Goal: Register for event/course

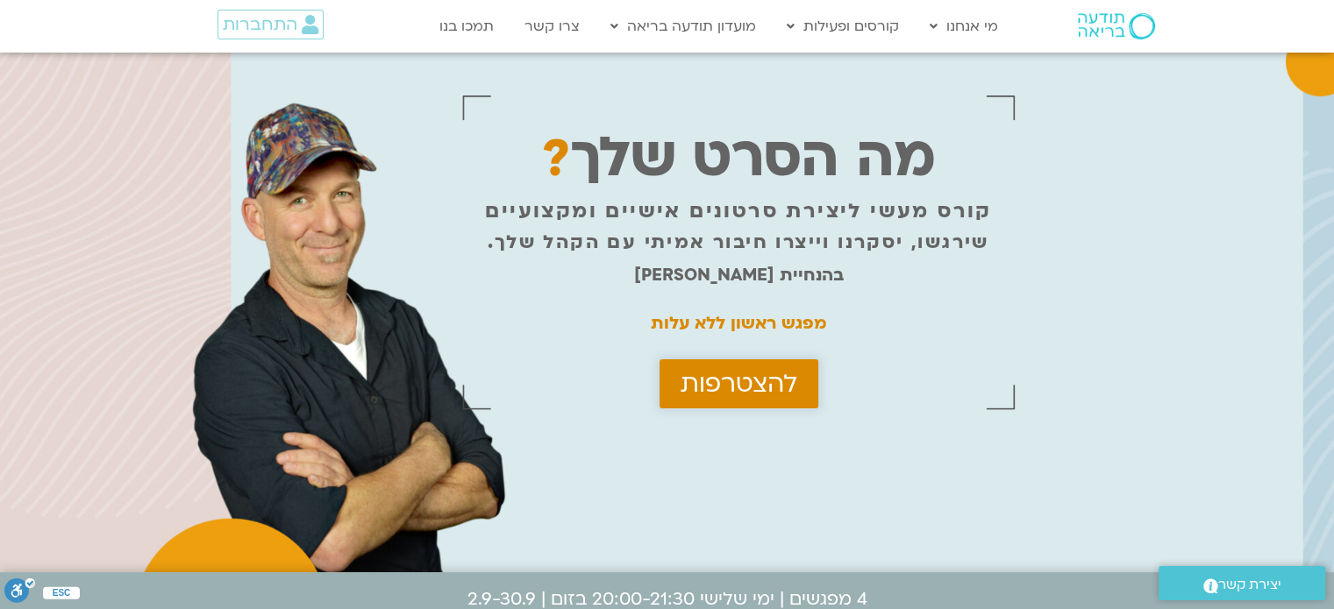
click at [717, 378] on span "להצטרפות" at bounding box center [738, 384] width 117 height 28
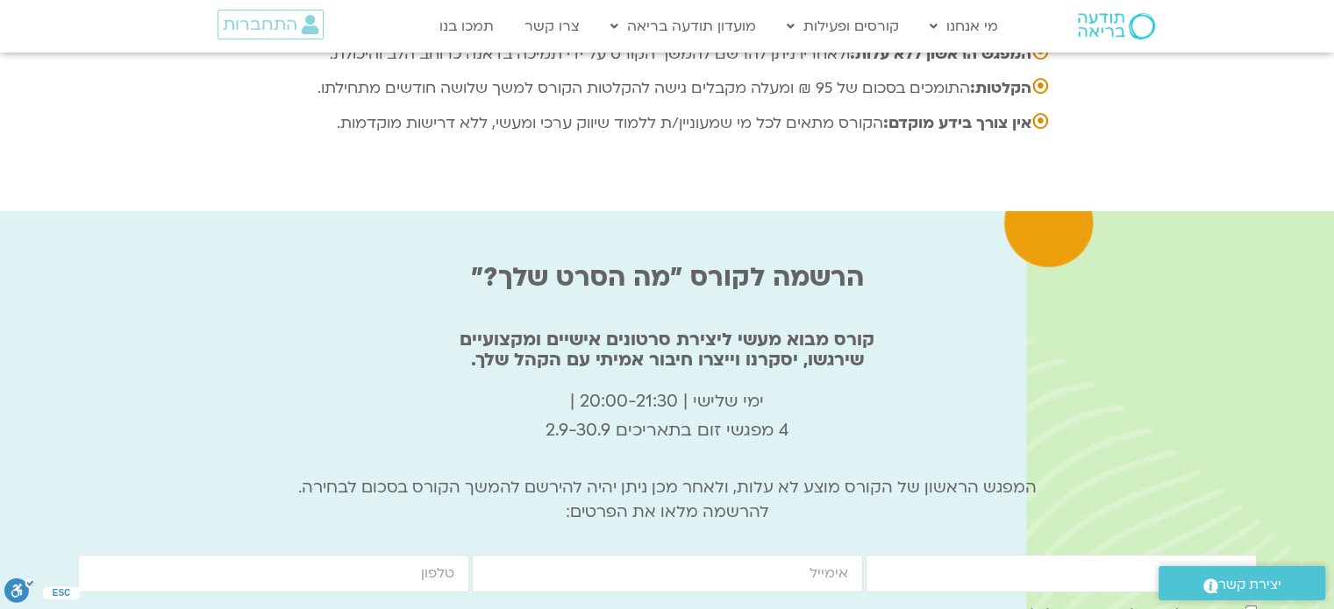
scroll to position [5838, 0]
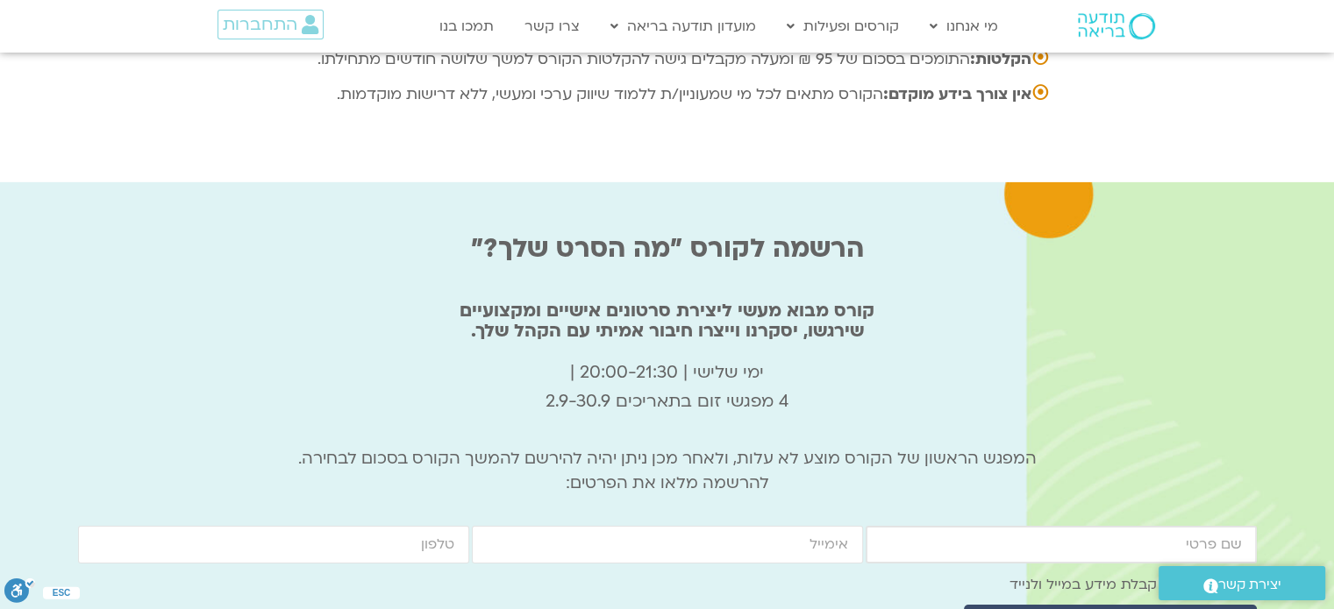
click at [1152, 526] on input "firstname" at bounding box center [1060, 545] width 391 height 38
type input "מלי אלמוג"
type input "gabialmog2013@gmail.com"
type input "0528369968"
drag, startPoint x: 849, startPoint y: 360, endPoint x: 654, endPoint y: 376, distance: 195.3
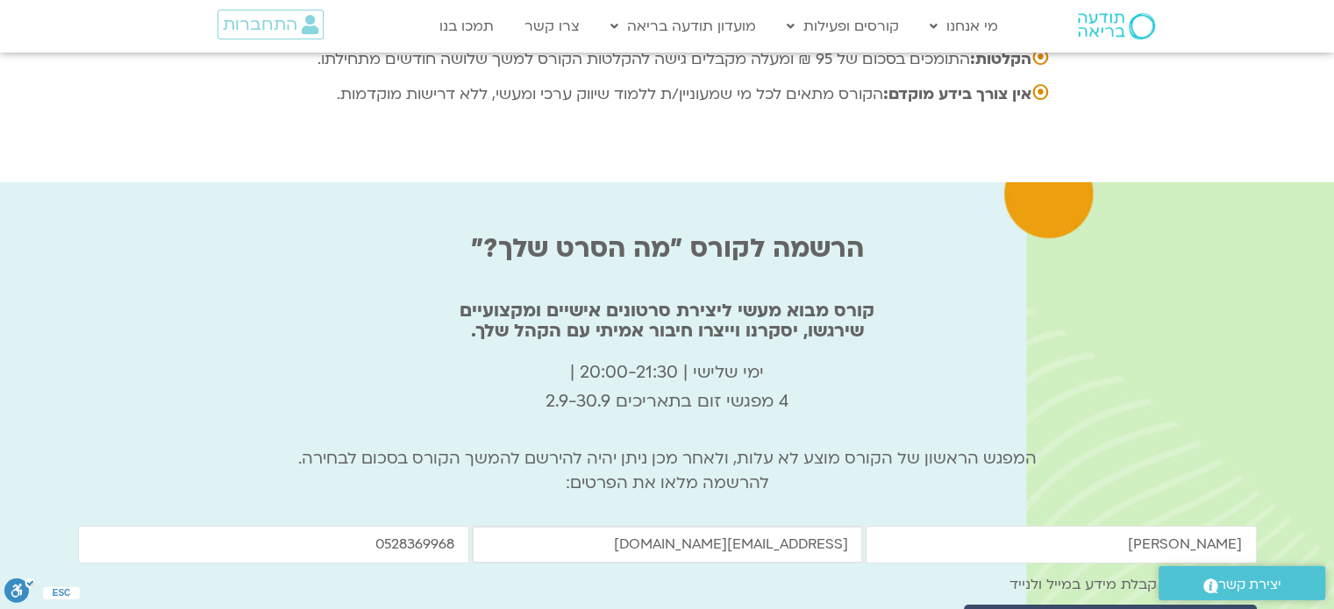
click at [654, 526] on input "gabialmog2013@gmail.com" at bounding box center [667, 545] width 391 height 38
click at [547, 526] on input "email" at bounding box center [667, 545] width 391 height 38
click at [680, 526] on input "email" at bounding box center [667, 545] width 391 height 38
type input "צ"
type input "mali_almog@yahoo.com"
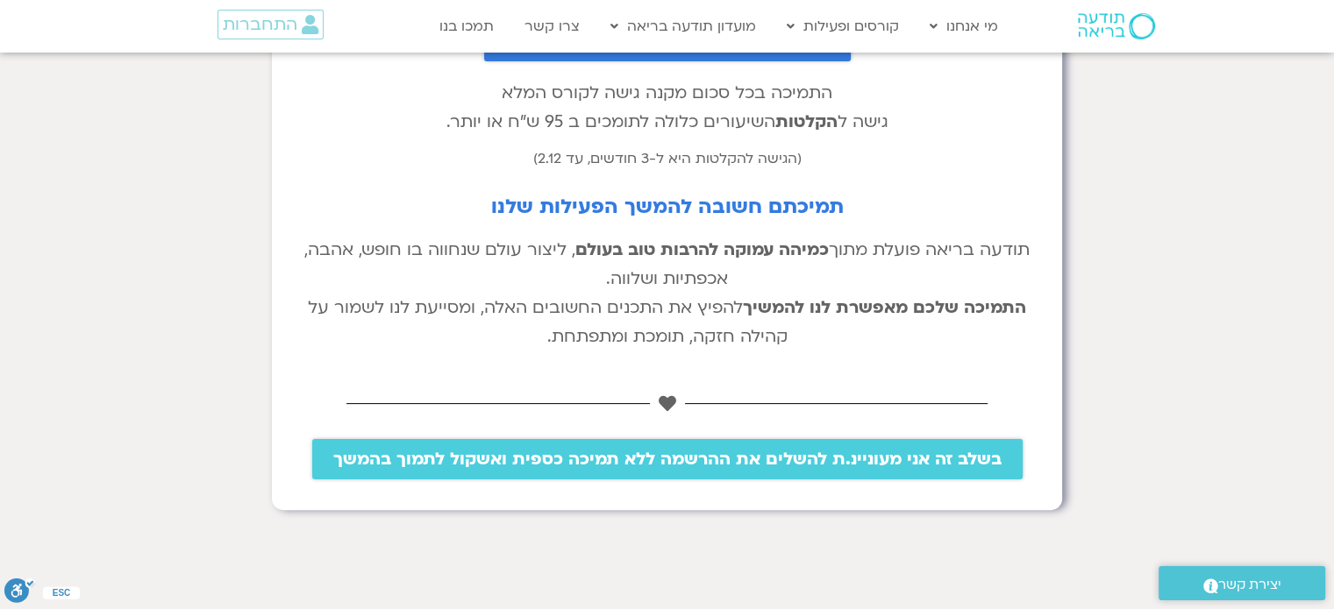
scroll to position [438, 0]
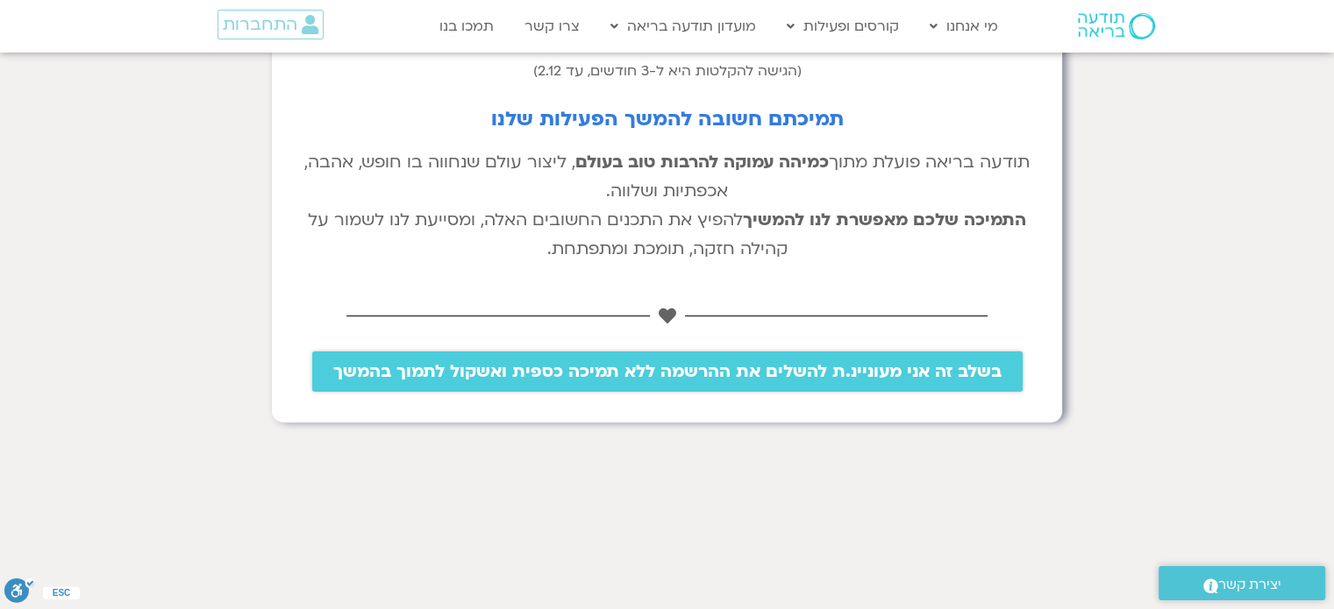
click at [887, 369] on span "בשלב זה אני מעוניינ.ת להשלים את ההרשמה ללא תמיכה כספית ואשקול לתמוך בהמשך" at bounding box center [667, 371] width 668 height 19
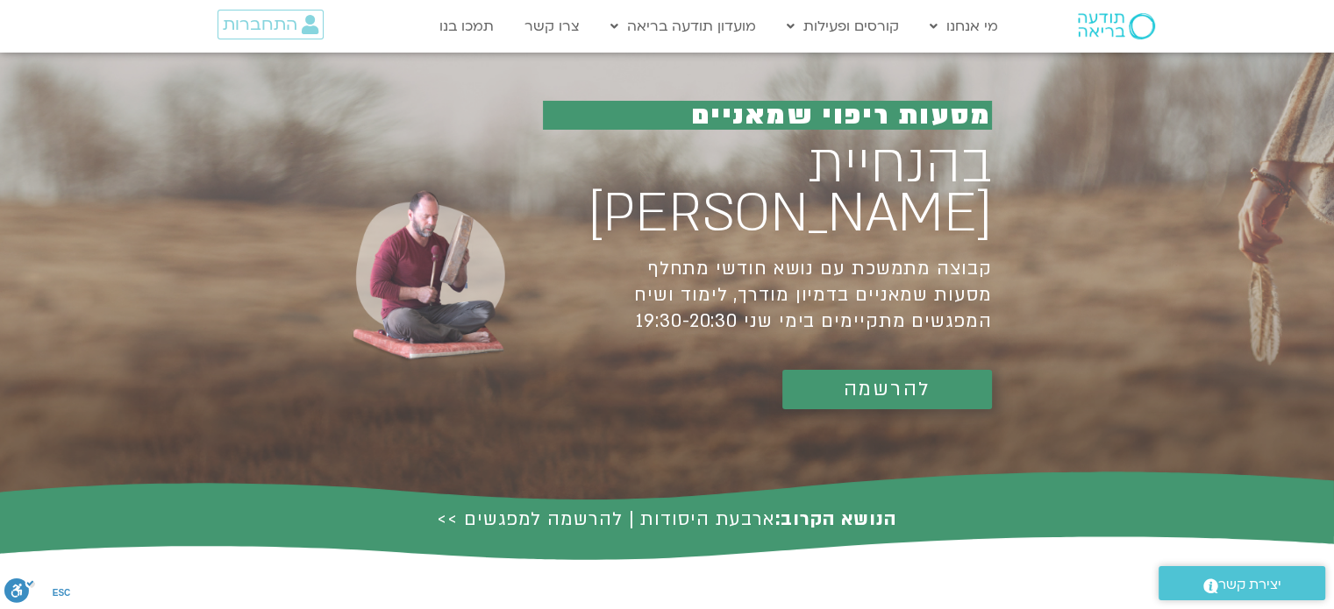
click at [902, 379] on span "להרשמה" at bounding box center [887, 390] width 87 height 22
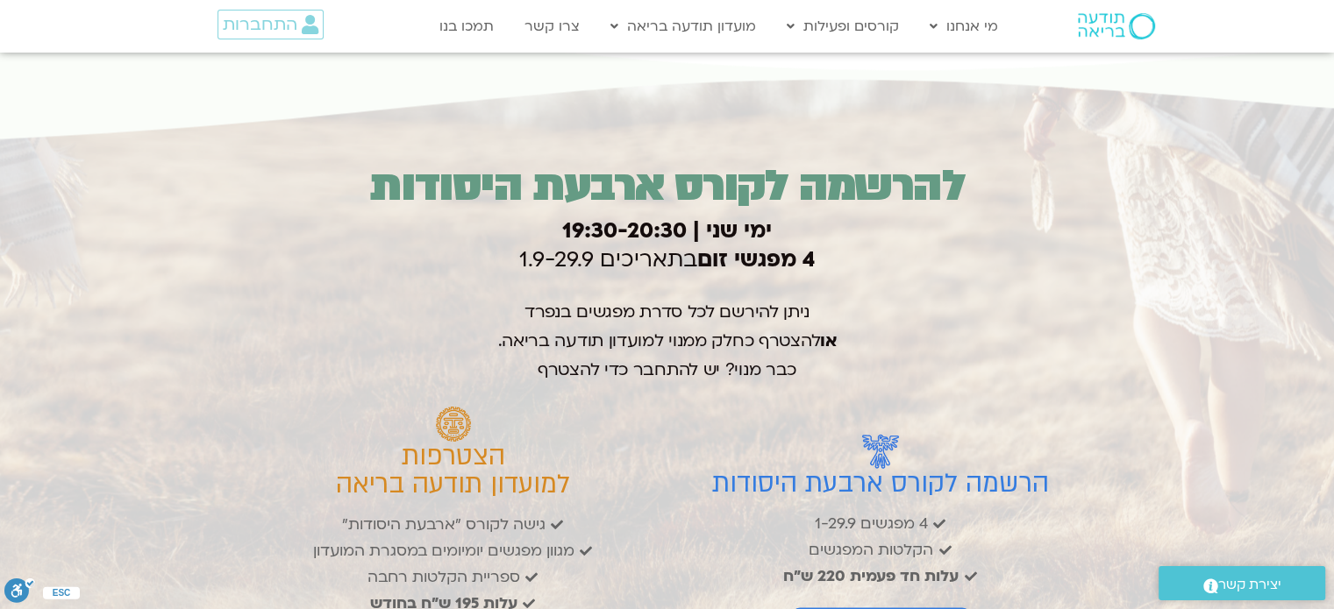
scroll to position [2522, 0]
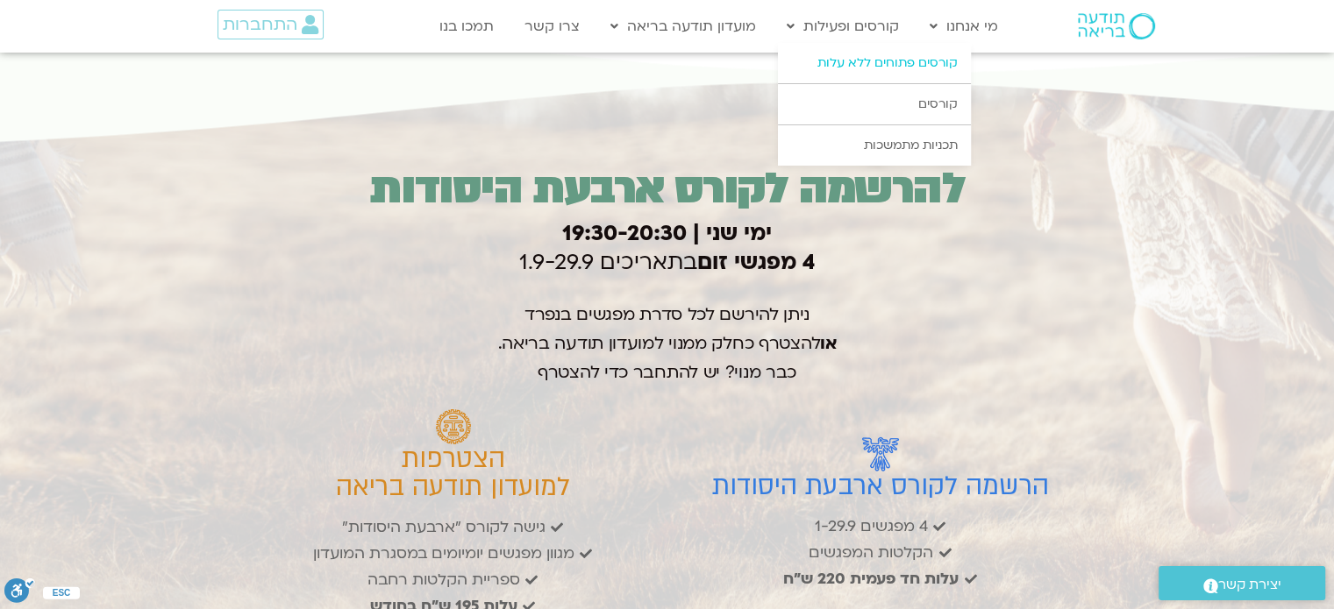
click at [866, 59] on link "קורסים פתוחים ללא עלות" at bounding box center [874, 63] width 193 height 40
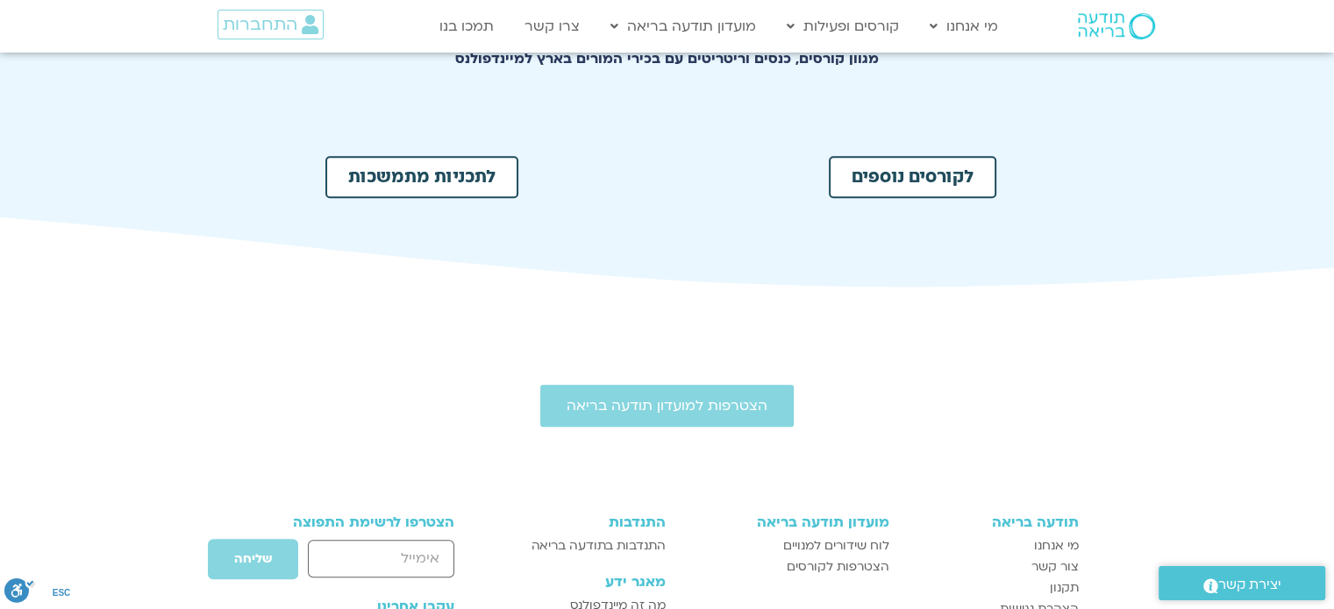
scroll to position [614, 0]
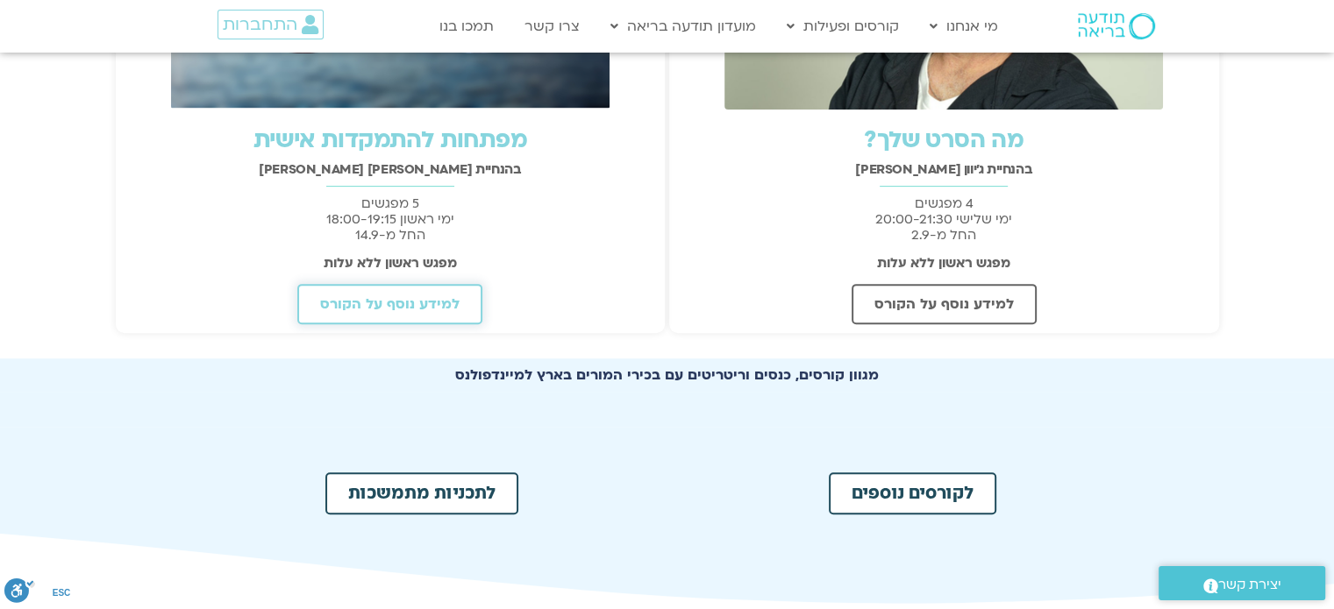
click at [417, 298] on span "למידע נוסף על הקורס" at bounding box center [389, 304] width 139 height 16
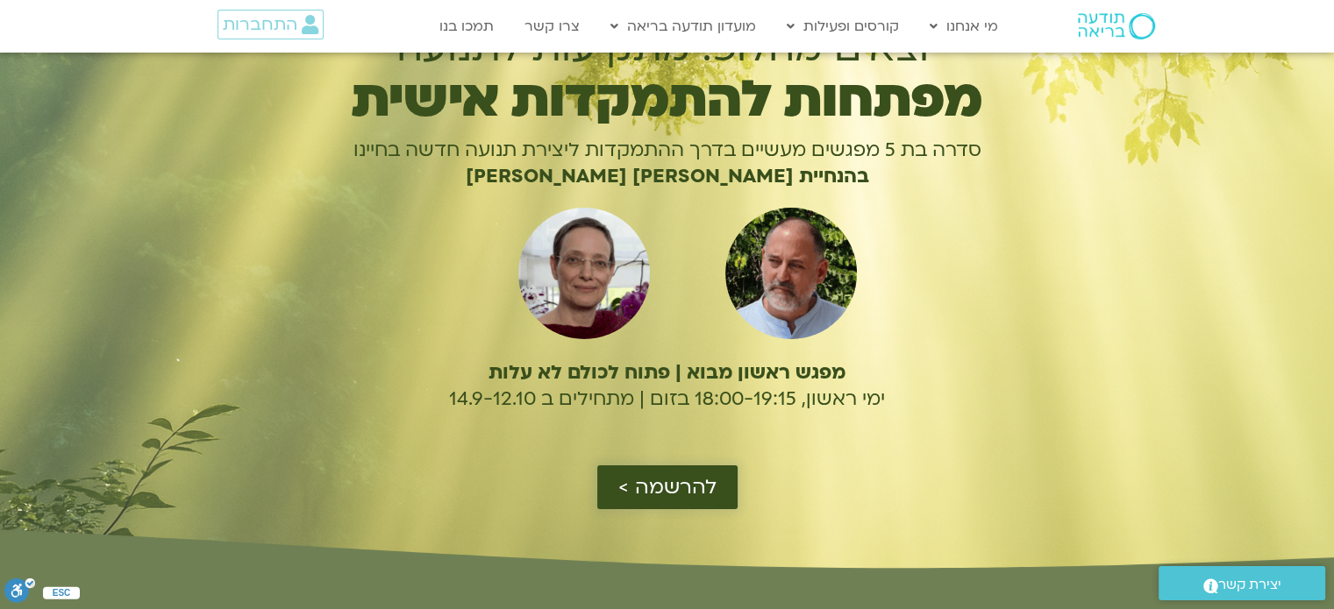
click at [712, 492] on span "להרשמה >" at bounding box center [667, 487] width 98 height 23
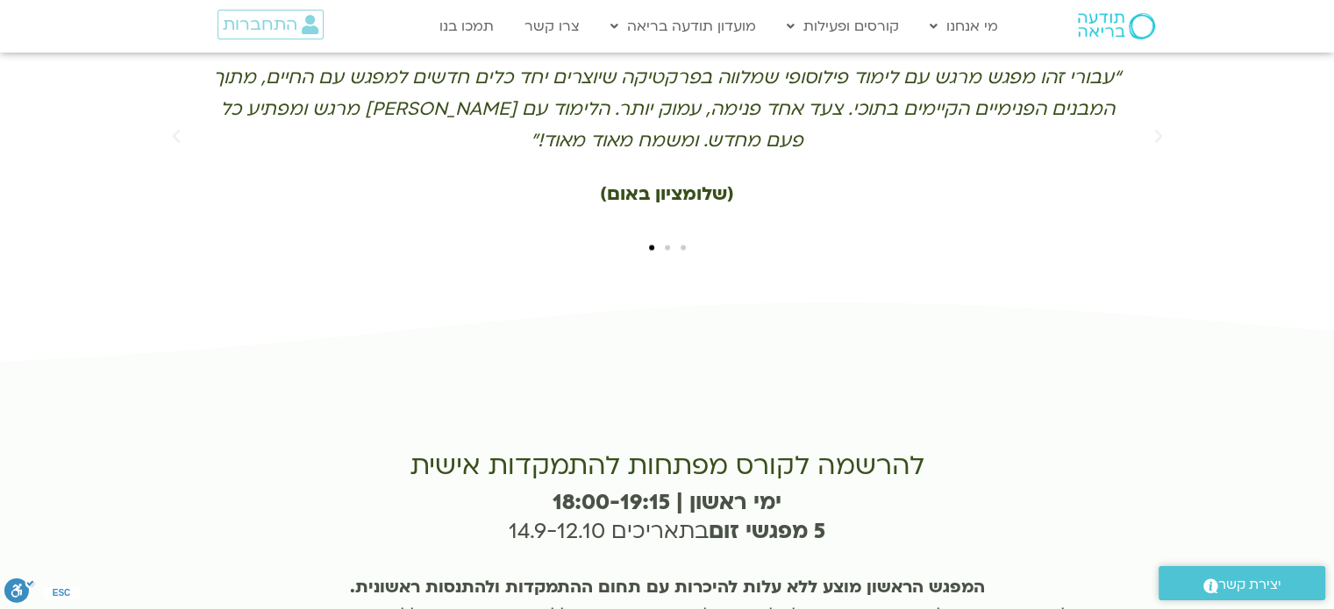
scroll to position [3943, 0]
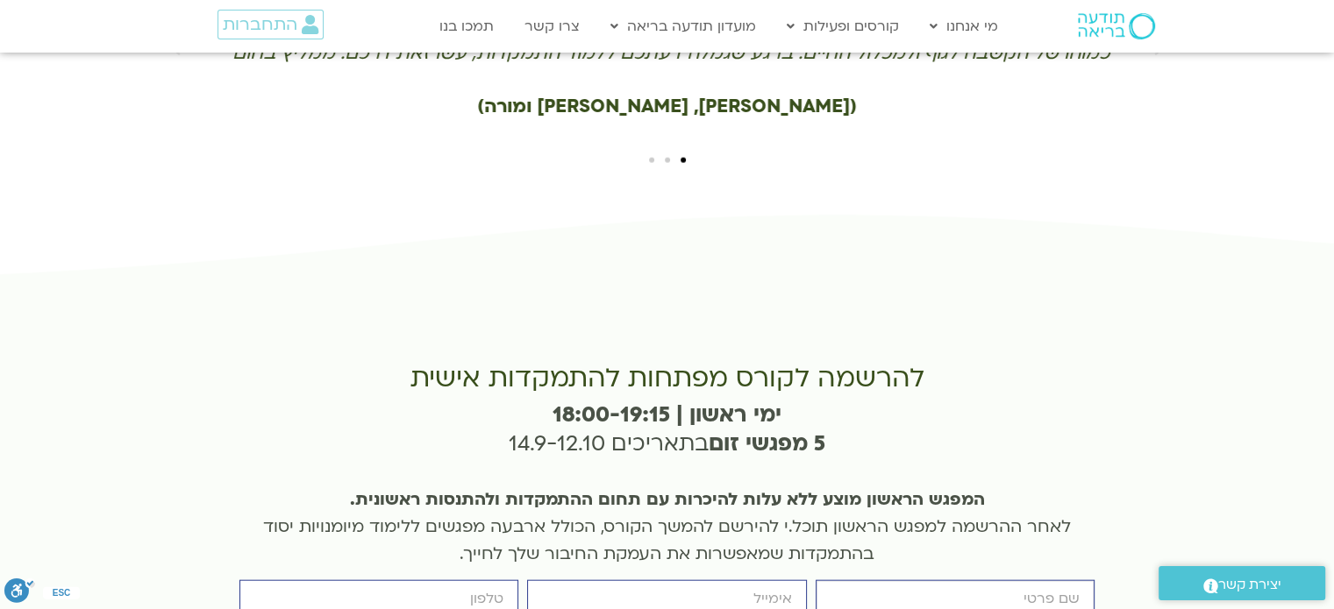
click at [934, 580] on input "firstname" at bounding box center [954, 599] width 279 height 38
type input "מלי אלמוג"
type input "gabialmog2013@gmail.com"
type input "0528369968"
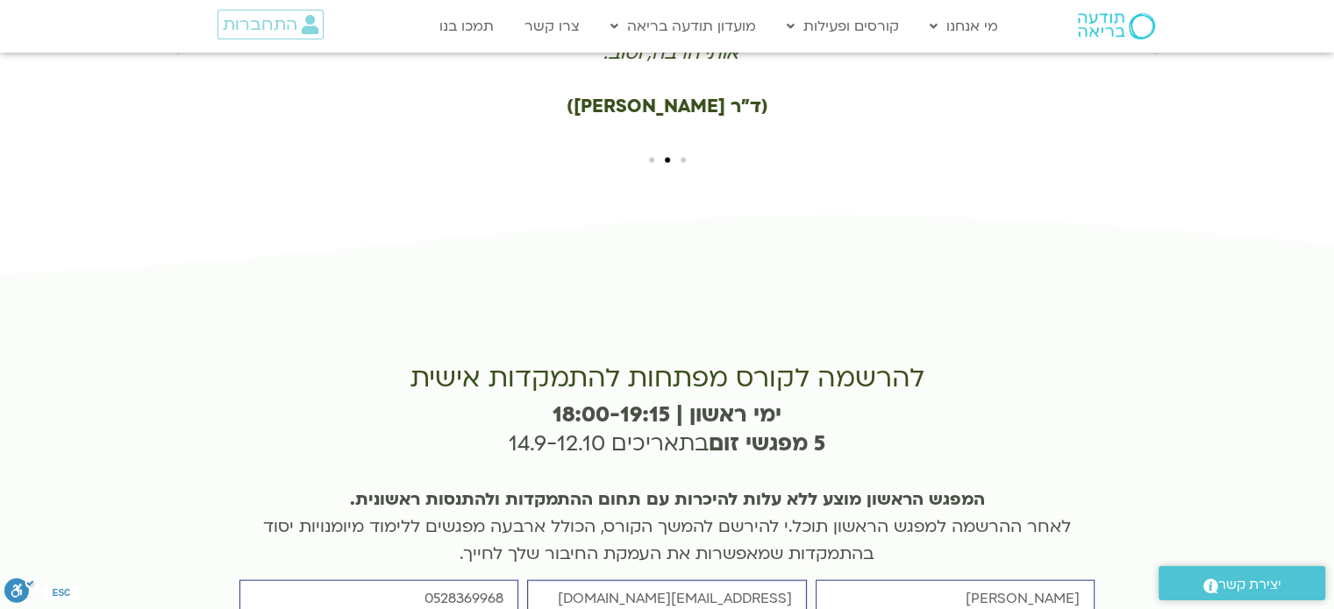
drag, startPoint x: 591, startPoint y: 457, endPoint x: 796, endPoint y: 448, distance: 205.4
click at [796, 580] on input "gabialmog2013@gmail.com" at bounding box center [666, 599] width 279 height 38
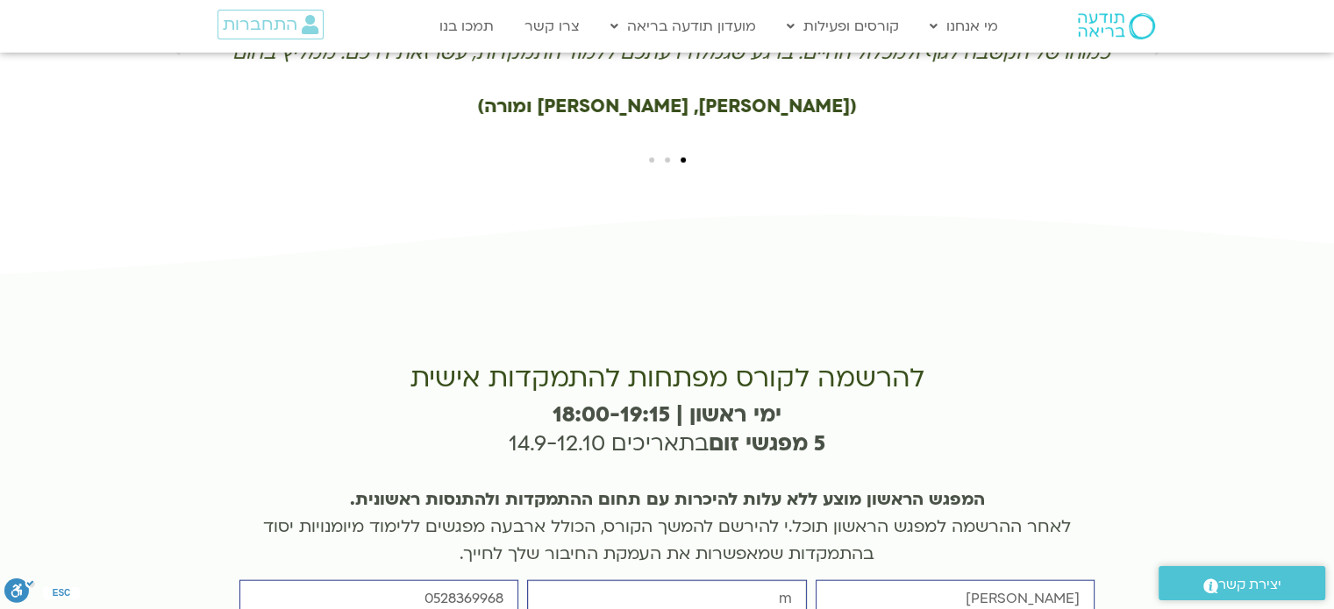
click at [677, 580] on input "m" at bounding box center [666, 599] width 279 height 38
type input "mali_almog@yahoo.com"
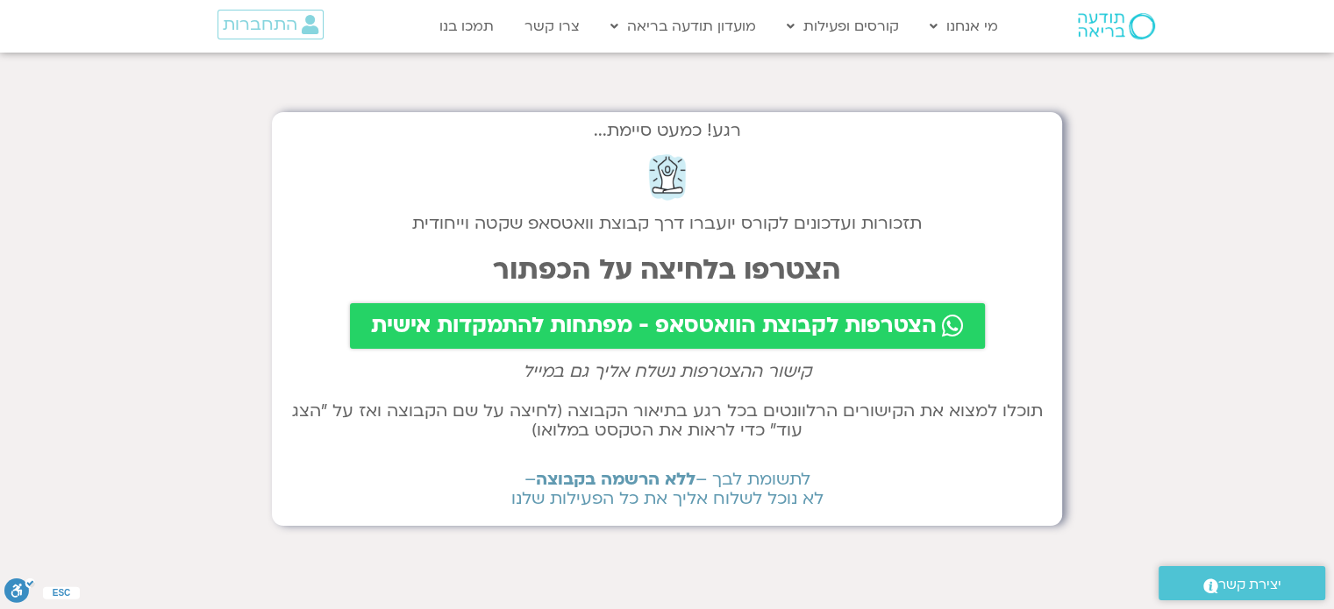
click at [730, 331] on span "הצטרפות לקבוצת הוואטסאפ - מפתחות להתמקדות אישית" at bounding box center [654, 326] width 566 height 25
